Goal: Task Accomplishment & Management: Complete application form

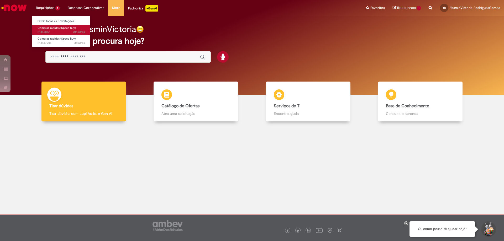
click at [50, 30] on span "Compras rápidas (Speed Buy)" at bounding box center [57, 28] width 38 height 4
click at [51, 19] on link "Exibir Todas as Solicitações" at bounding box center [61, 21] width 58 height 6
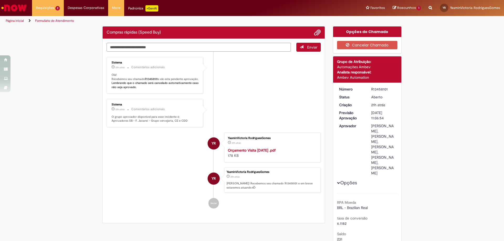
click at [224, 93] on li "Sistema 21h atrás 21 horas atrás Comentários adicionais Olá! Recebemos seu cham…" at bounding box center [214, 75] width 214 height 37
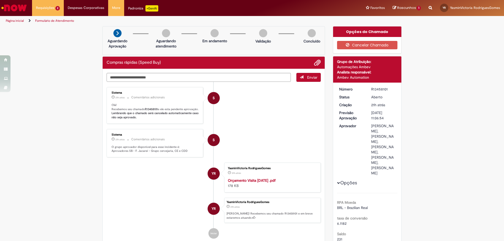
click at [373, 89] on div "R13458101" at bounding box center [383, 89] width 24 height 5
click at [375, 91] on div "R13458101" at bounding box center [383, 89] width 24 height 5
click at [375, 88] on div "R13458101" at bounding box center [383, 89] width 24 height 5
copy div "R13458101"
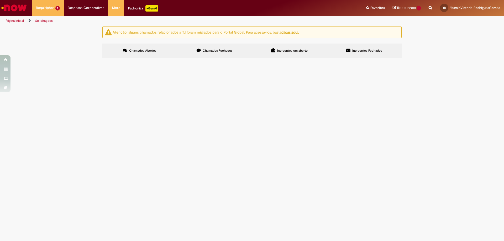
click at [0, 0] on div at bounding box center [0, 0] width 0 height 0
click at [0, 0] on td "Visita [DATE] - VPO Logística - Reunião Coordenadores" at bounding box center [0, 0] width 0 height 0
click at [0, 0] on th "Oferta" at bounding box center [0, 0] width 0 height 0
click at [0, 0] on td "Compras rápidas (Speed Buy)" at bounding box center [0, 0] width 0 height 0
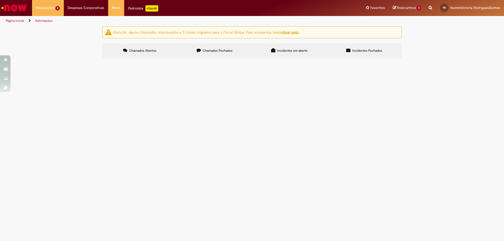
click at [0, 0] on span "Compras rápidas (Speed Buy)" at bounding box center [0, 0] width 0 height 0
click at [48, 8] on li "Requisições 2 Exibir Todas as Solicitações Compras rápidas (Speed Buy) 21h atrá…" at bounding box center [48, 8] width 32 height 16
click at [55, 22] on link "Exibir Todas as Solicitações" at bounding box center [61, 21] width 58 height 6
click at [211, 50] on span "Chamados Fechados" at bounding box center [218, 51] width 30 height 4
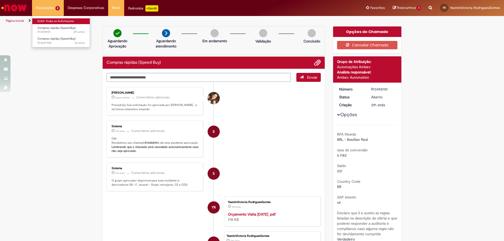
click at [63, 19] on link "Exibir Todas as Solicitações" at bounding box center [61, 21] width 58 height 6
click at [62, 23] on link "Exibir Todas as Solicitações" at bounding box center [61, 21] width 58 height 6
click at [48, 9] on li "Requisições 2 Exibir Todas as Solicitações Compras rápidas (Speed Buy) 21h atrá…" at bounding box center [48, 8] width 32 height 16
click at [50, 22] on link "Exibir Todas as Solicitações" at bounding box center [61, 21] width 58 height 6
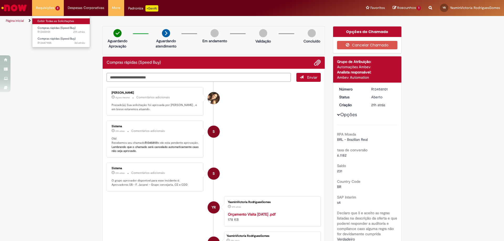
click at [50, 22] on link "Exibir Todas as Solicitações" at bounding box center [61, 21] width 58 height 6
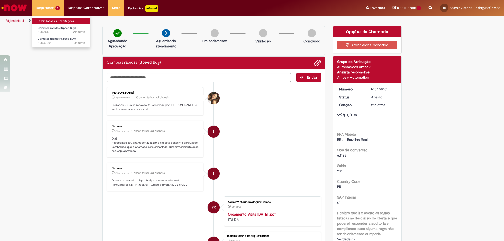
click at [50, 22] on link "Exibir Todas as Solicitações" at bounding box center [61, 21] width 58 height 6
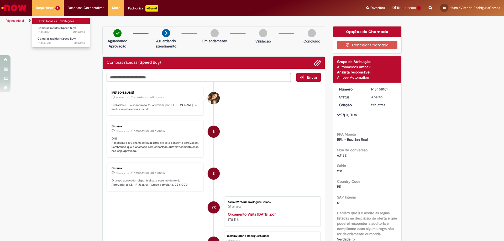
click at [50, 22] on link "Exibir Todas as Solicitações" at bounding box center [61, 21] width 58 height 6
click at [411, 9] on span "Rascunhos" at bounding box center [406, 7] width 19 height 5
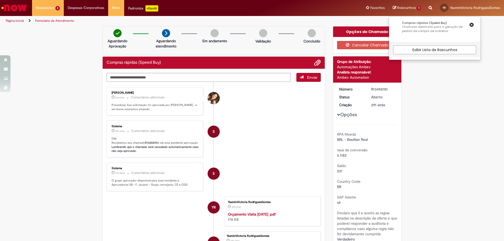
click at [403, 12] on div "Rascunhos 1 Compras rápidas (Speed Buy) Chamado destinado para a geração de ped…" at bounding box center [407, 8] width 36 height 16
click at [404, 10] on span "Rascunhos" at bounding box center [406, 7] width 19 height 5
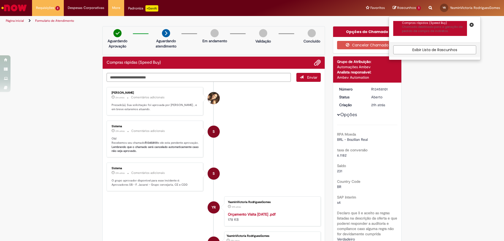
click at [418, 30] on p "Chamado destinado para a geração de pedido de compra de indiretos." at bounding box center [434, 29] width 65 height 8
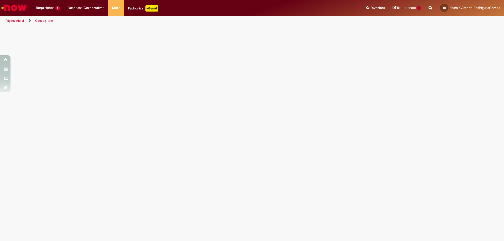
select select "**********"
select select "*******"
select select "**********"
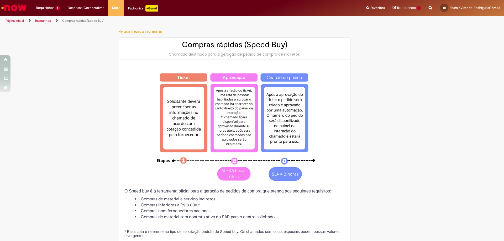
type input "**********"
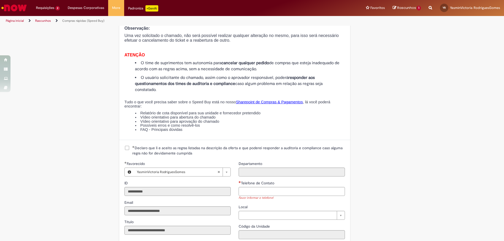
scroll to position [709, 0]
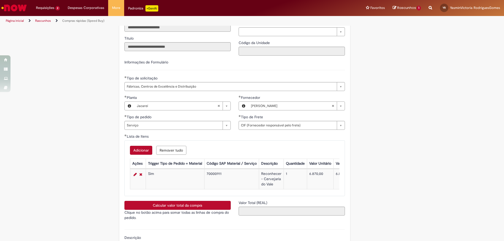
drag, startPoint x: 226, startPoint y: 191, endPoint x: 320, endPoint y: 193, distance: 94.0
click at [320, 191] on div "Lista de Itens Ações Trigger Tipo de Pedido = Material Código SAP Material / Se…" at bounding box center [235, 175] width 210 height 32
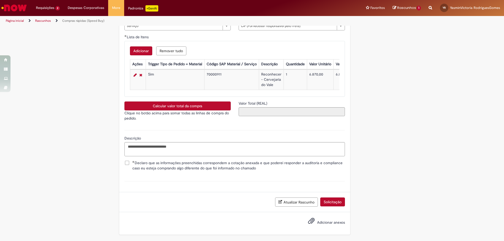
click at [209, 111] on p "Clique no botão acima para somar todas as linhas de compra do pedido." at bounding box center [177, 116] width 106 height 11
click at [205, 105] on button "Calcular valor total da compra" at bounding box center [177, 106] width 106 height 9
type input "**********"
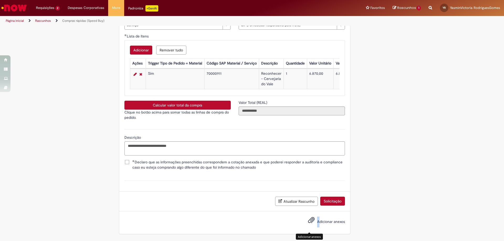
click at [317, 216] on div "Adicionar anexos" at bounding box center [234, 223] width 231 height 23
click at [312, 218] on span "Adicionar anexos" at bounding box center [311, 220] width 6 height 6
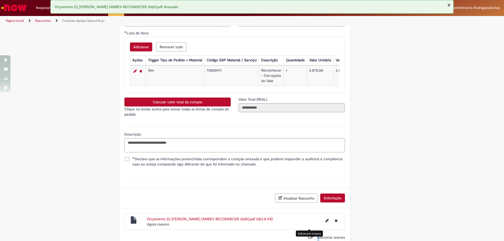
scroll to position [831, 0]
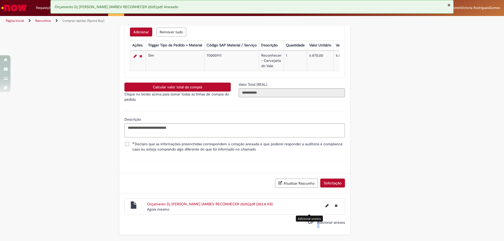
click at [328, 183] on button "Solicitação" at bounding box center [332, 183] width 25 height 9
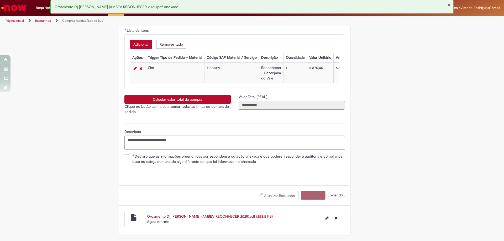
scroll to position [583, 0]
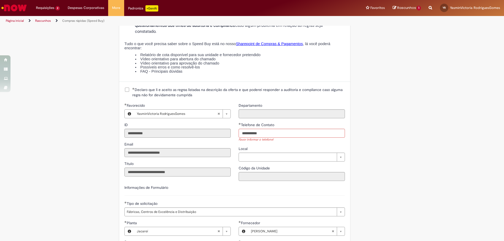
type input "**********"
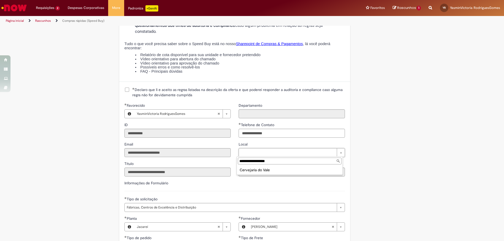
type input "**********"
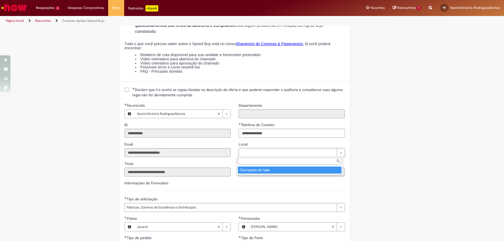
type input "****"
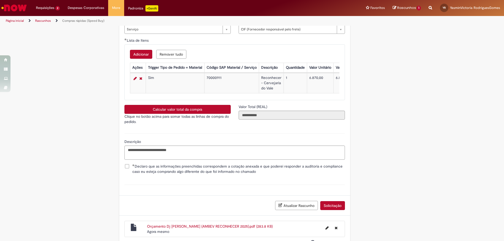
scroll to position [827, 0]
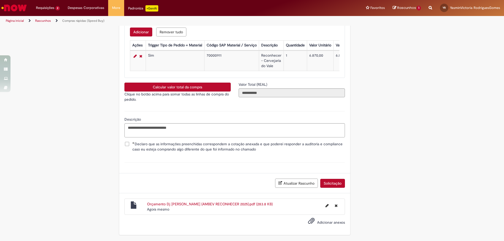
click at [324, 185] on button "Solicitação" at bounding box center [332, 183] width 25 height 9
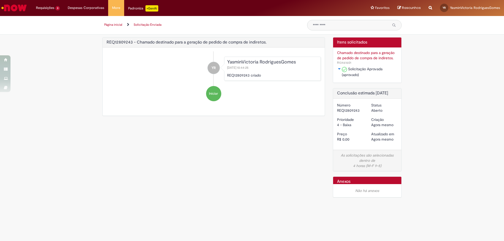
click at [344, 63] on span "R13461601" at bounding box center [344, 63] width 14 height 4
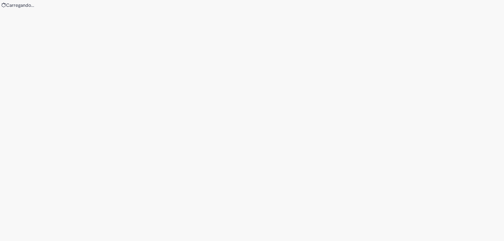
click at [344, 63] on div "Loading..." at bounding box center [252, 120] width 504 height 241
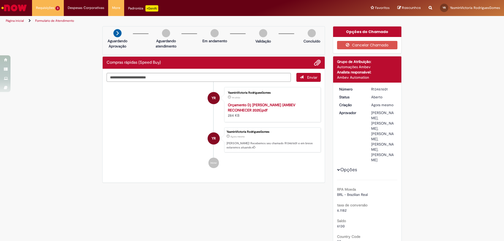
click at [371, 88] on div "R13461601" at bounding box center [383, 89] width 24 height 5
copy div "R13461601"
